Goal: Find specific page/section: Find specific page/section

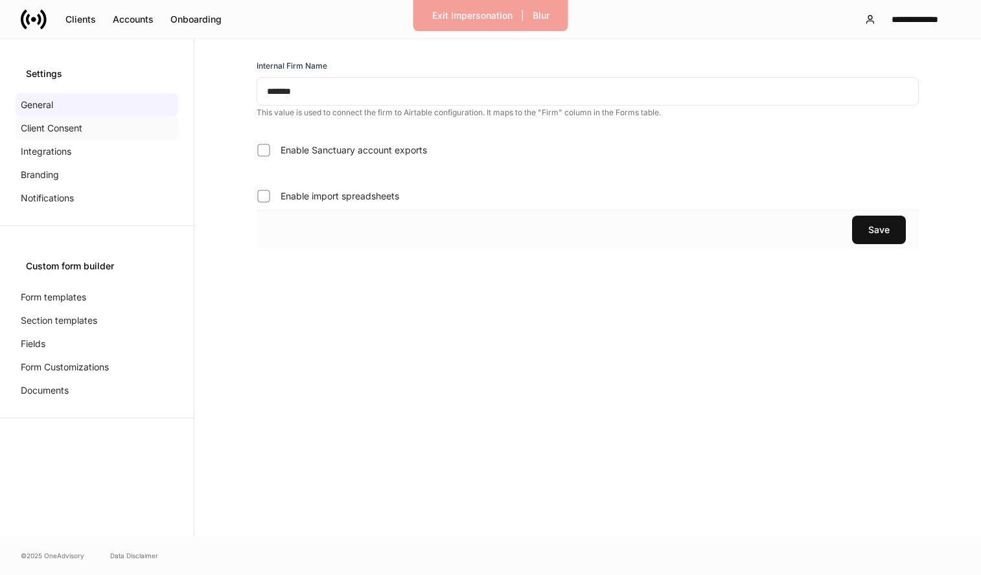
click at [98, 130] on div "Client Consent" at bounding box center [97, 128] width 163 height 23
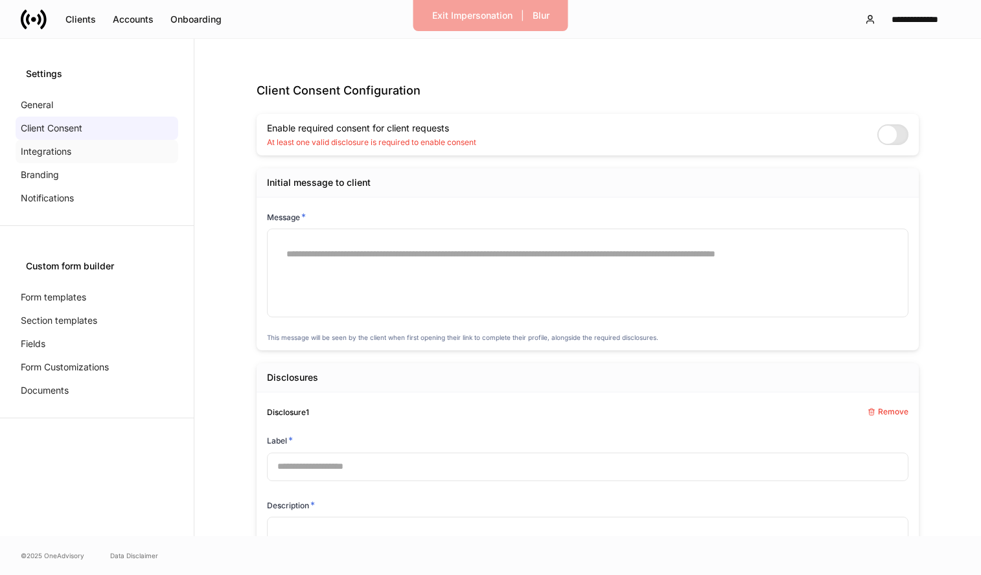
click at [82, 145] on div "Integrations" at bounding box center [97, 151] width 163 height 23
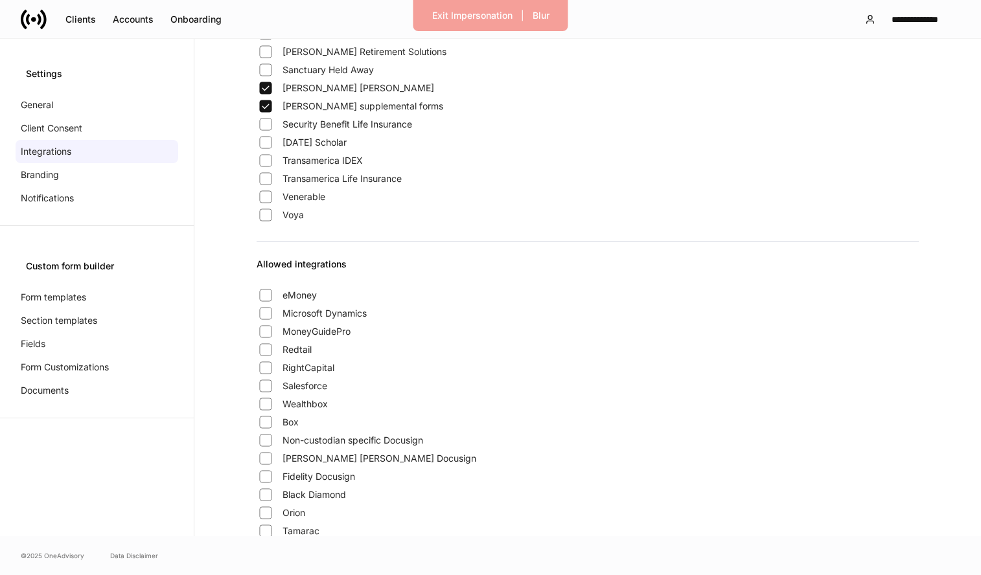
scroll to position [996, 0]
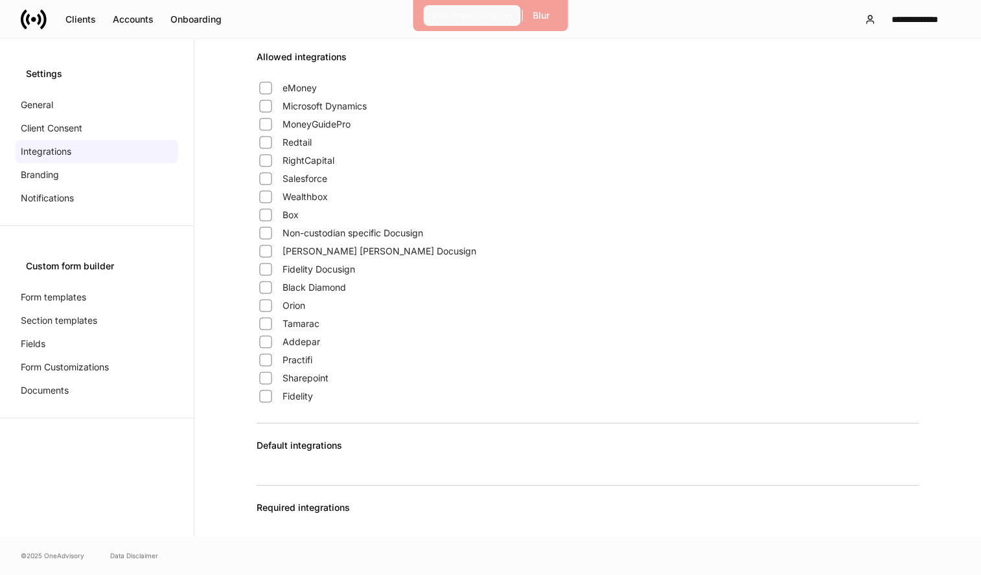
click at [497, 23] on button "Exit Impersonation" at bounding box center [472, 15] width 97 height 21
